Goal: Find specific page/section: Find specific page/section

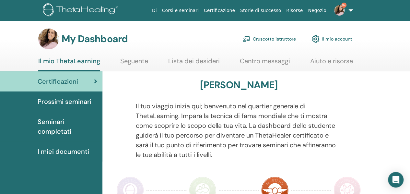
click at [259, 39] on link "Cruscotto istruttore" at bounding box center [270, 39] width 54 height 14
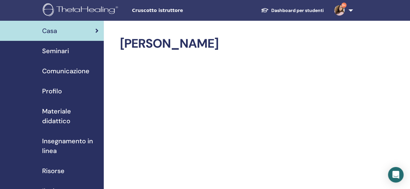
click at [52, 114] on span "Materiale didattico" at bounding box center [70, 115] width 56 height 19
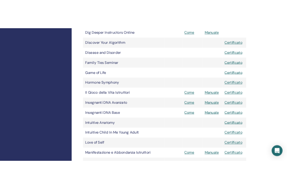
scroll to position [285, 1]
